Goal: Find specific page/section: Find specific page/section

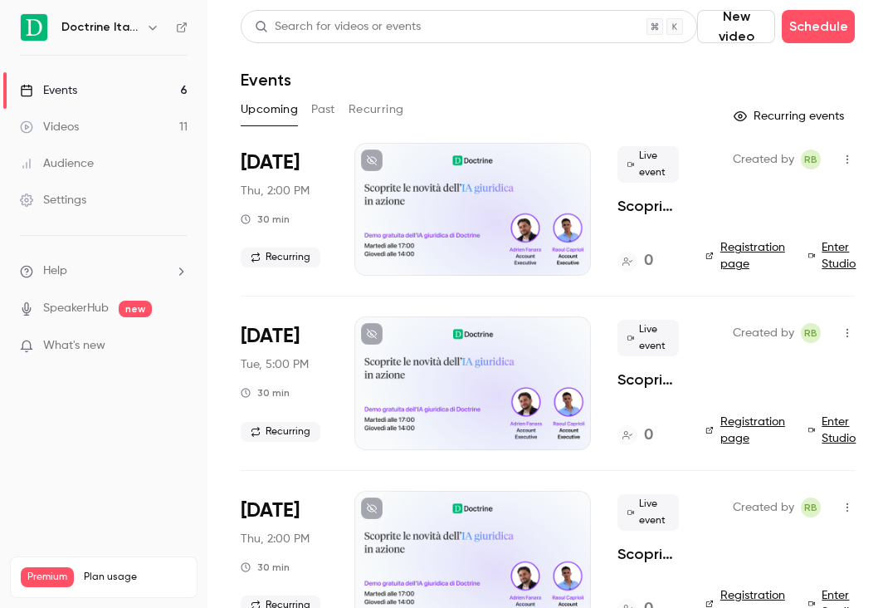
click at [154, 29] on icon "button" at bounding box center [152, 27] width 13 height 13
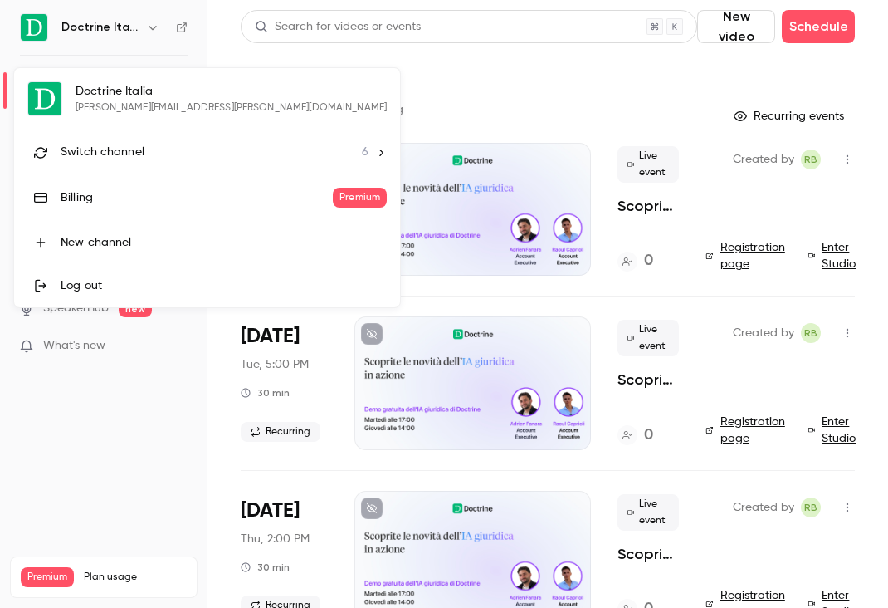
click at [155, 149] on div "Switch channel 6" at bounding box center [215, 152] width 308 height 17
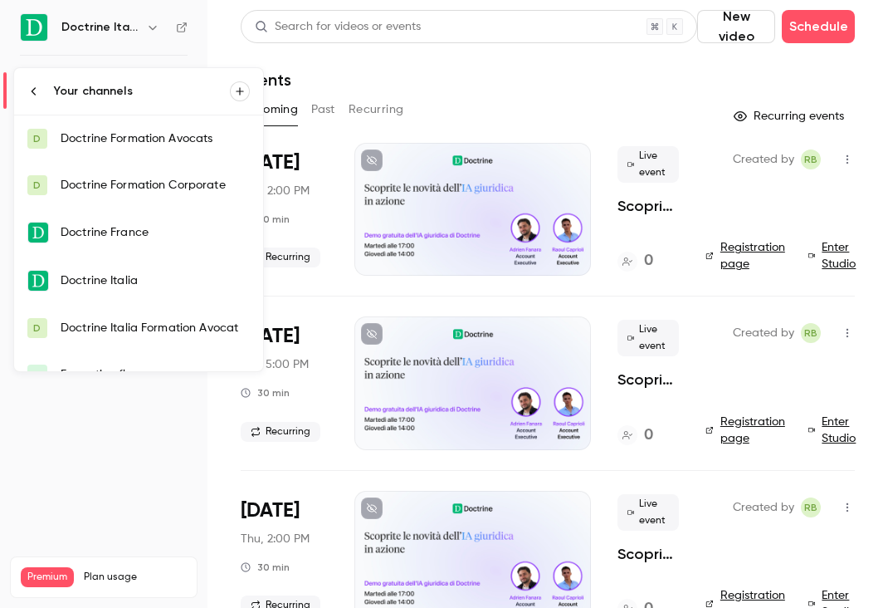
scroll to position [27, 0]
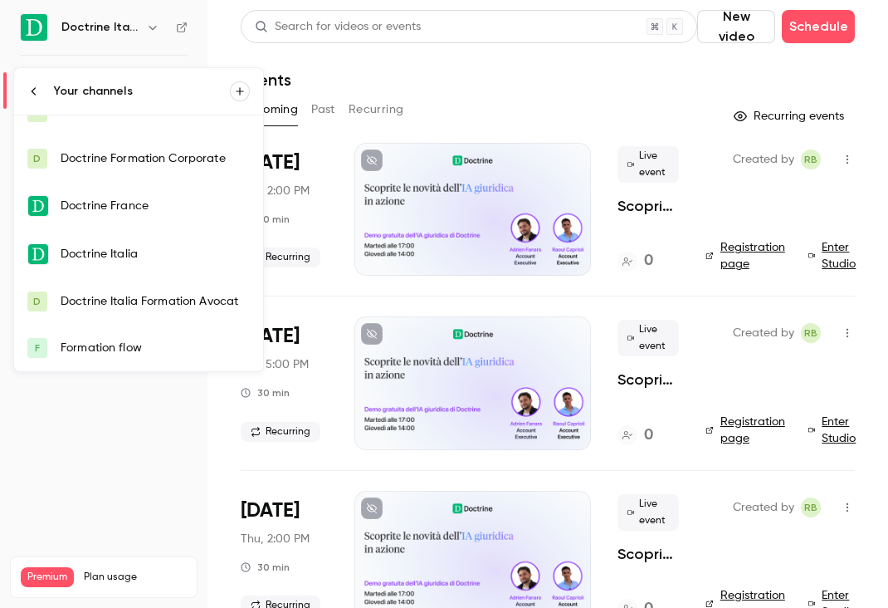
click at [436, 103] on div at bounding box center [444, 304] width 888 height 608
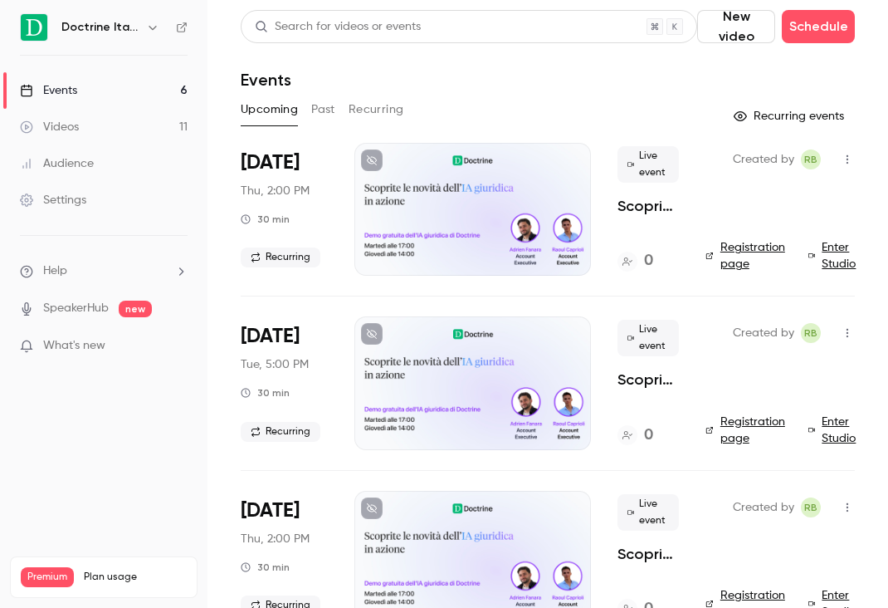
click at [322, 103] on button "Past" at bounding box center [323, 109] width 24 height 27
click at [644, 257] on h4 "8" at bounding box center [648, 261] width 8 height 22
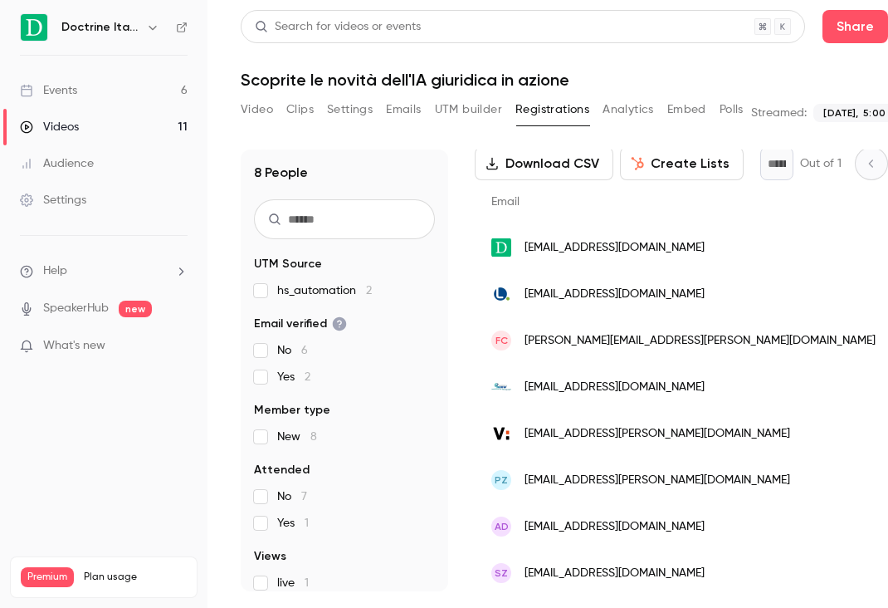
scroll to position [105, 0]
